Goal: Transaction & Acquisition: Purchase product/service

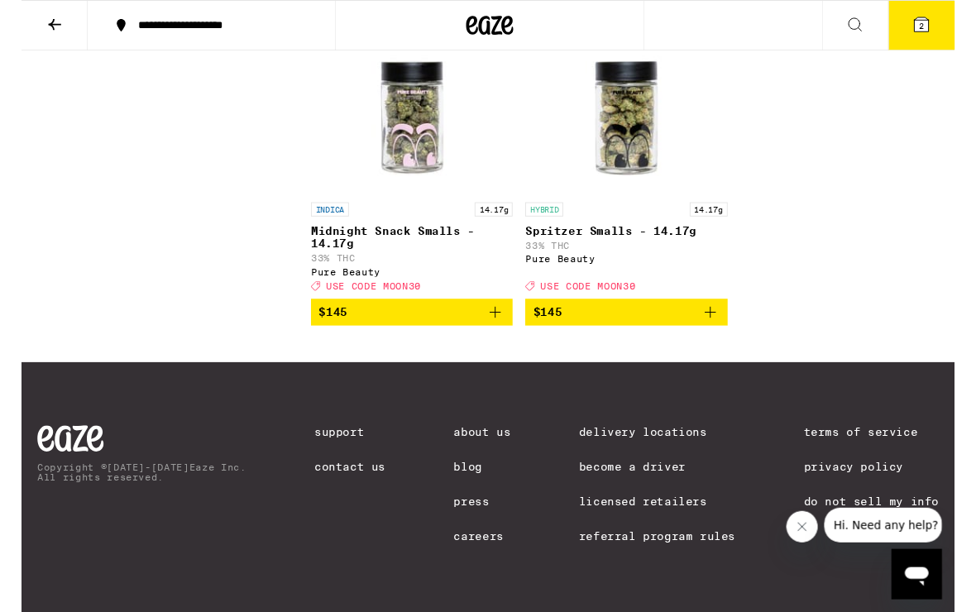
scroll to position [16197, 0]
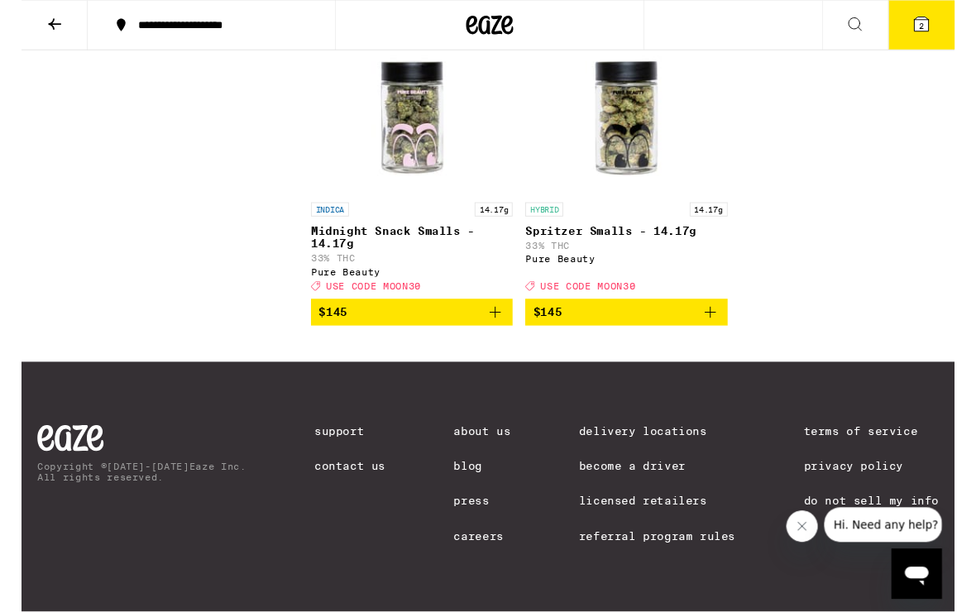
click at [26, 21] on icon at bounding box center [35, 26] width 20 height 20
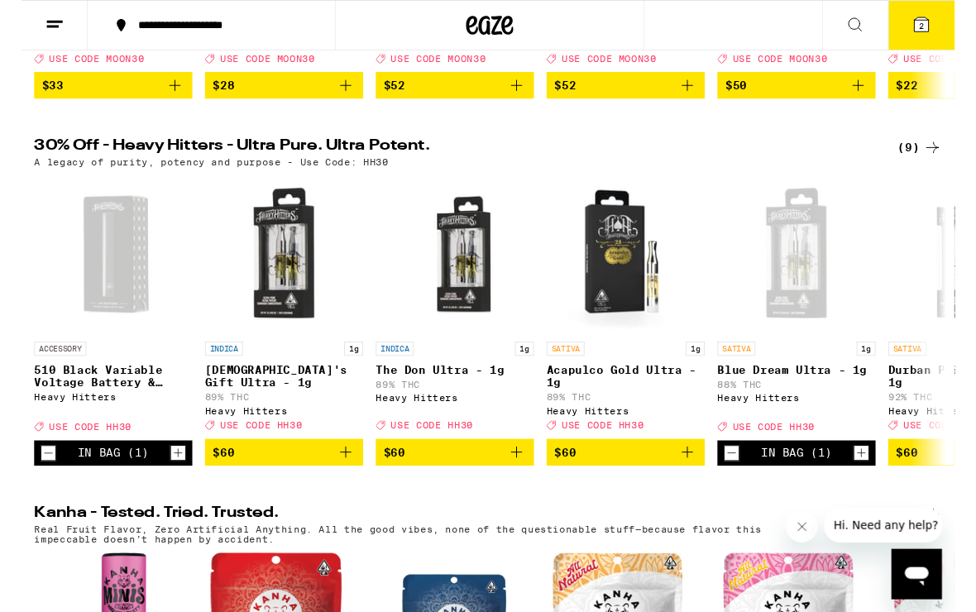
scroll to position [463, 0]
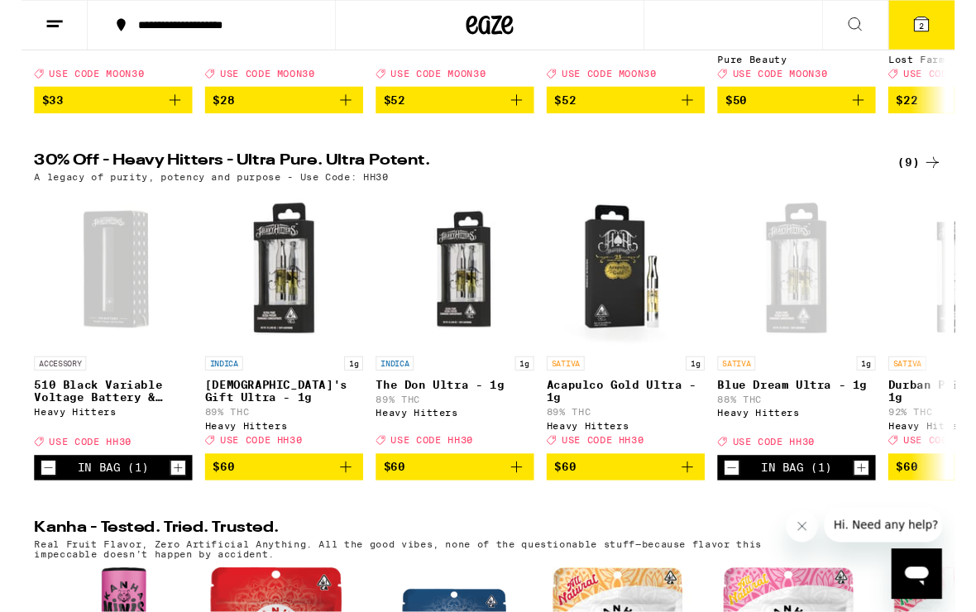
click at [948, 22] on icon at bounding box center [941, 25] width 15 height 15
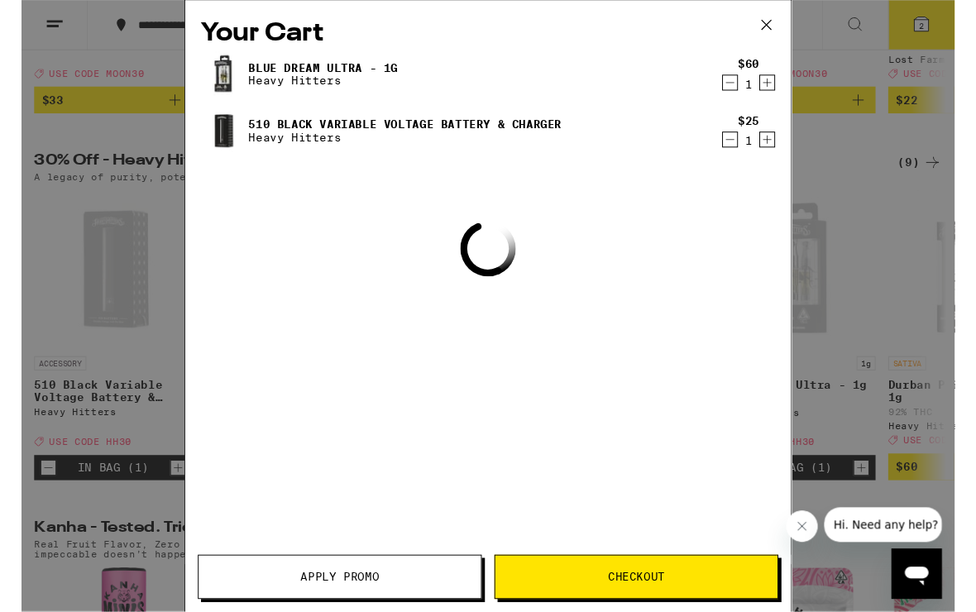
scroll to position [463, 0]
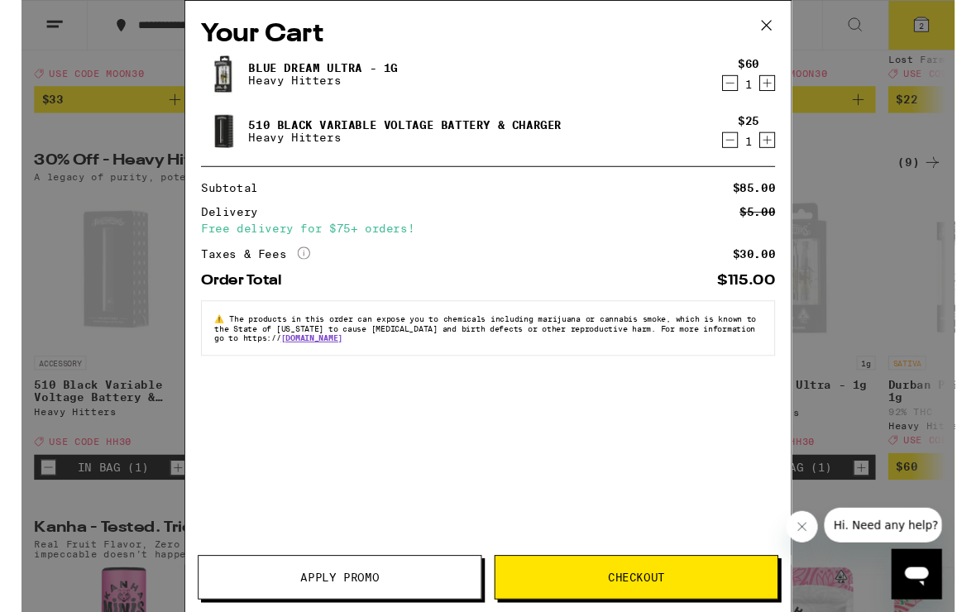
click at [397, 600] on span "Apply Promo" at bounding box center [332, 604] width 295 height 12
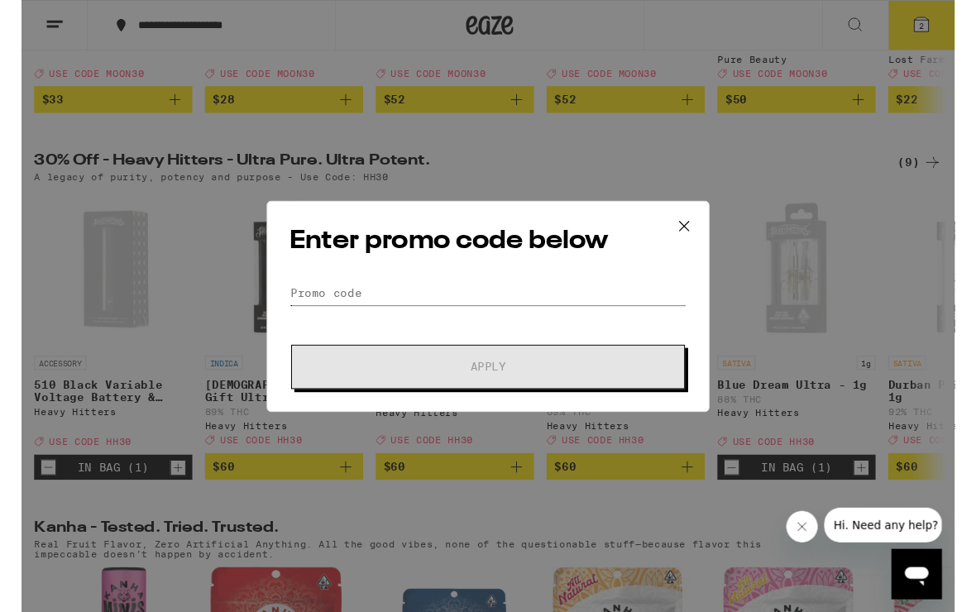
click at [552, 296] on input "Promo Code" at bounding box center [488, 307] width 415 height 25
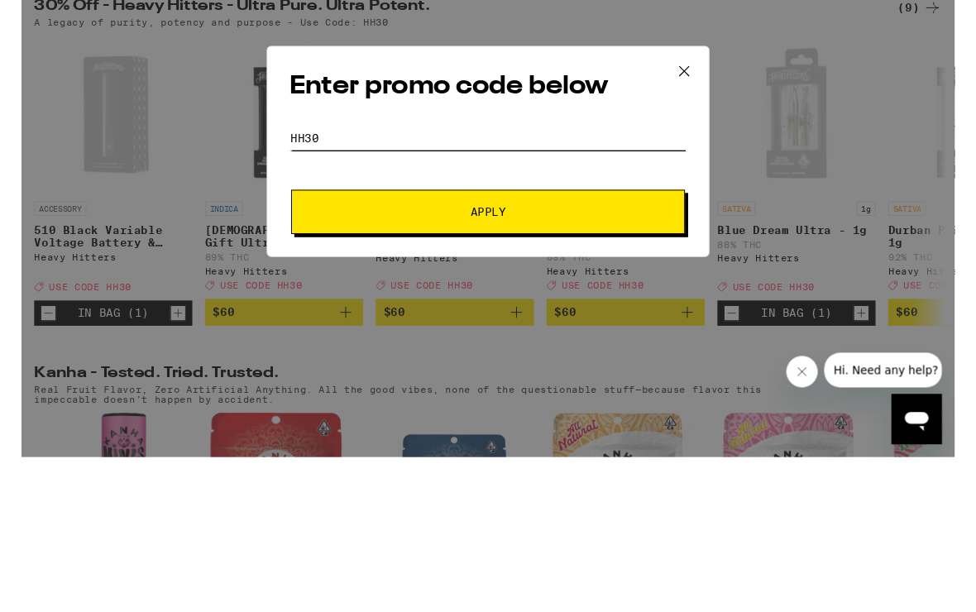
type input "Hh30"
click at [564, 361] on button "Apply" at bounding box center [488, 384] width 412 height 46
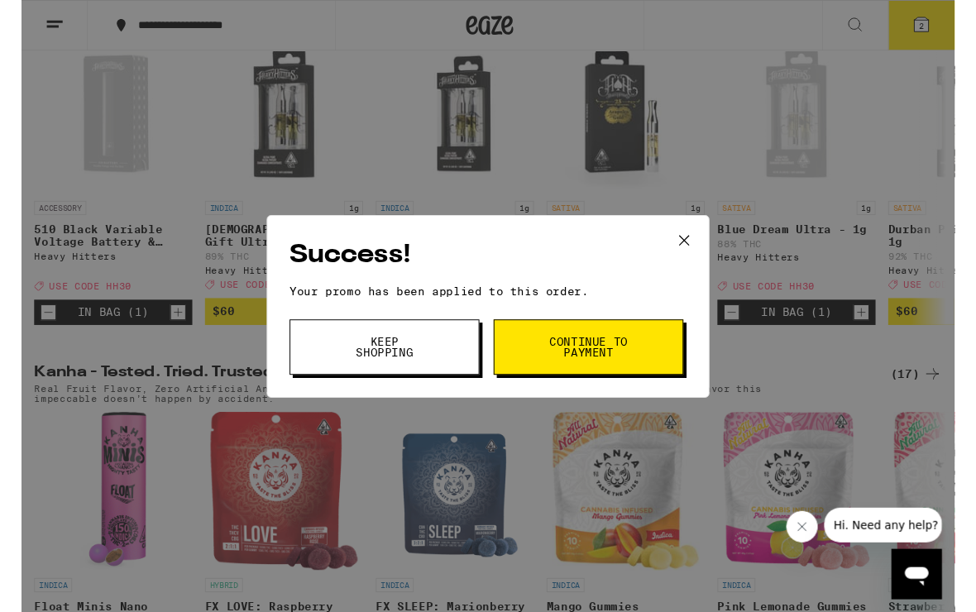
click at [603, 372] on span "Continue to payment" at bounding box center [593, 363] width 84 height 23
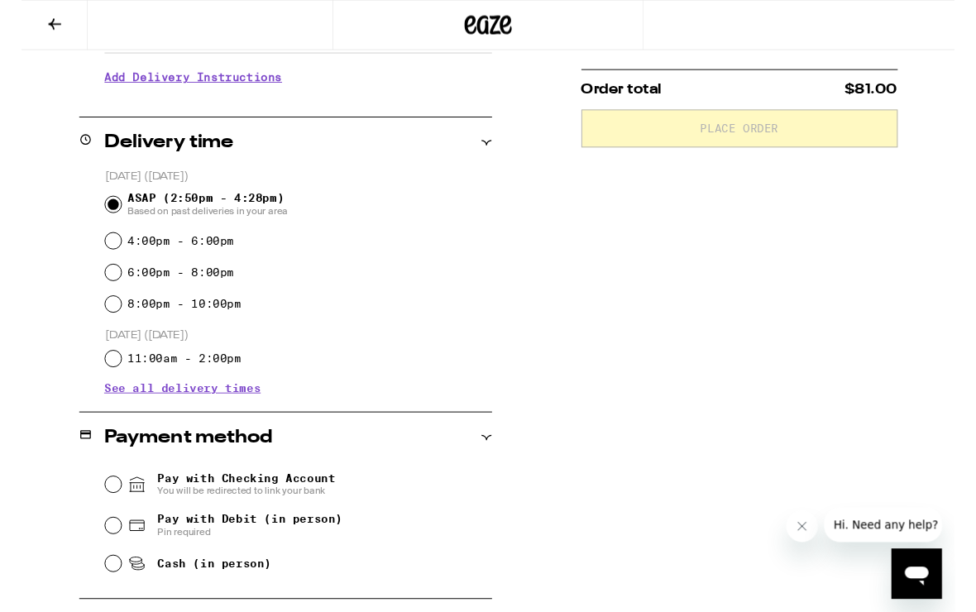
scroll to position [361, 0]
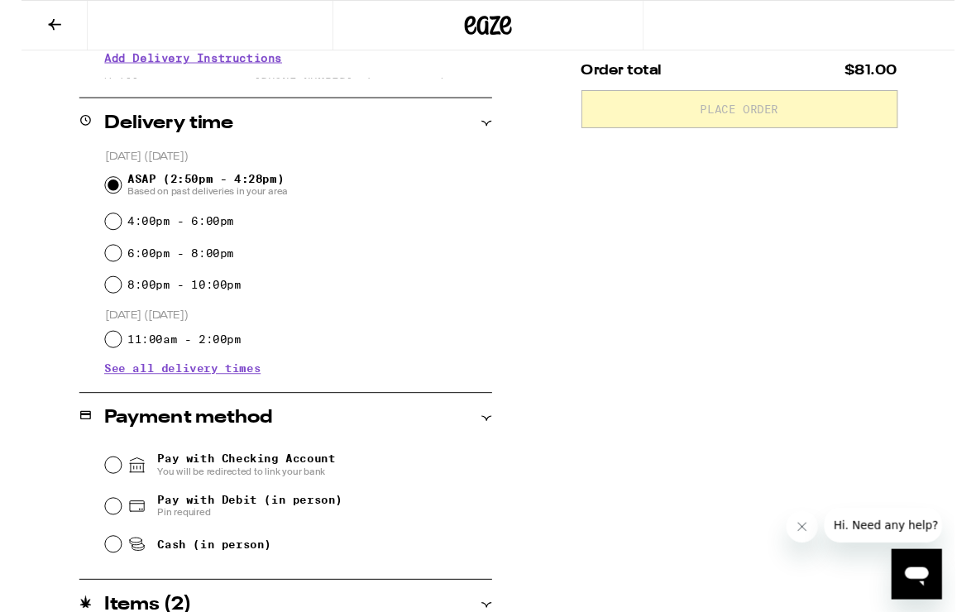
click at [103, 530] on input "Pay with Debit (in person) Pin required" at bounding box center [96, 529] width 17 height 17
radio input "true"
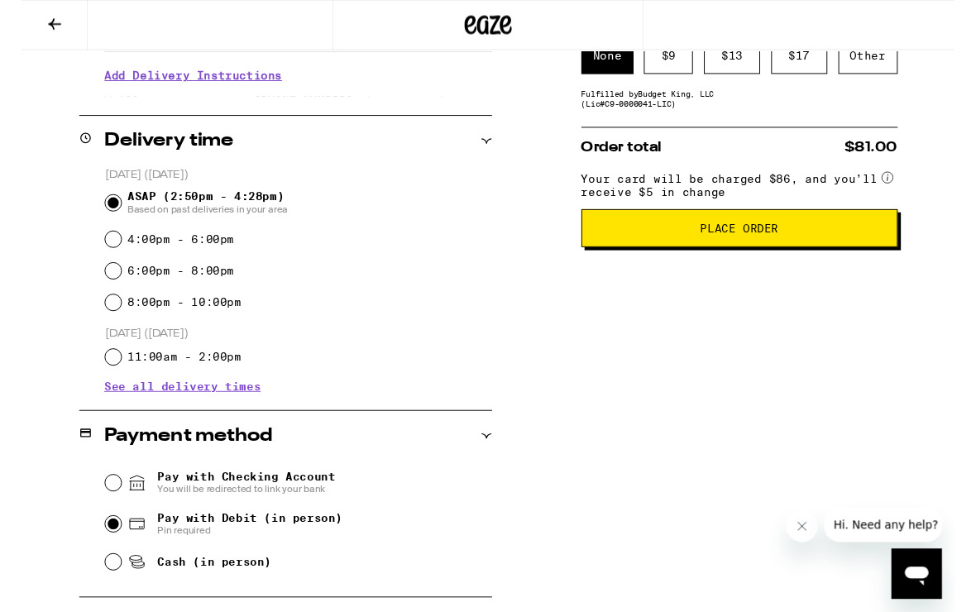
scroll to position [343, 0]
